Goal: Find specific page/section: Find specific page/section

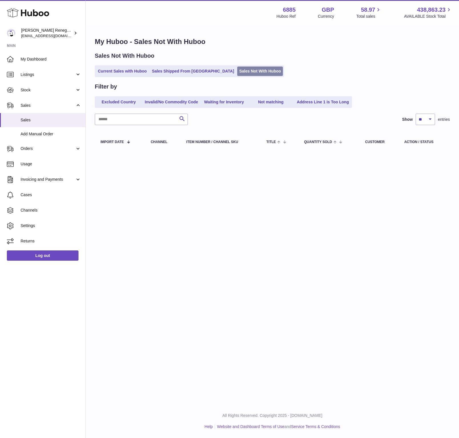
click at [237, 72] on link "Sales Not With Huboo" at bounding box center [260, 71] width 46 height 9
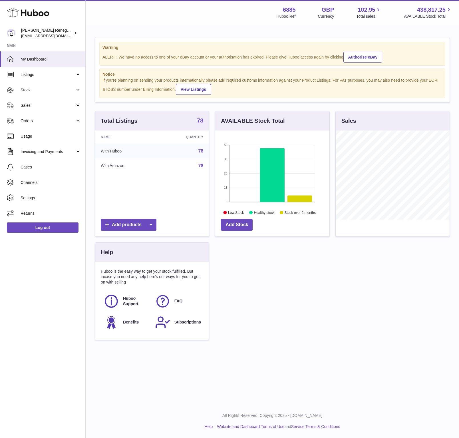
scroll to position [89, 114]
click at [52, 104] on span "Sales" at bounding box center [48, 105] width 55 height 5
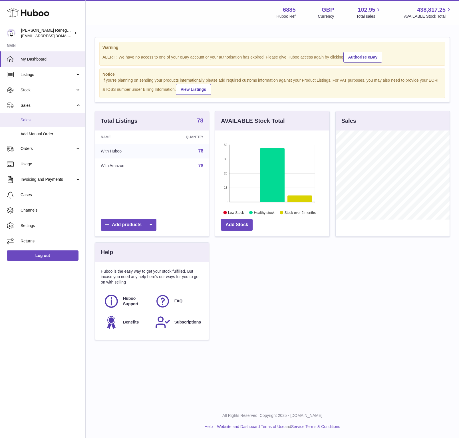
click at [41, 125] on link "Sales" at bounding box center [42, 120] width 85 height 14
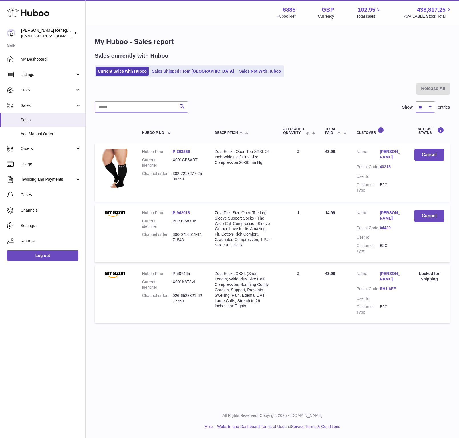
click at [237, 76] on ul "Current Sales with Huboo Sales Shipped From Huboo Sales Not With Huboo" at bounding box center [189, 71] width 189 height 12
click at [238, 73] on link "Sales Not With Huboo" at bounding box center [260, 71] width 46 height 9
